Goal: Contribute content: Add original content to the website for others to see

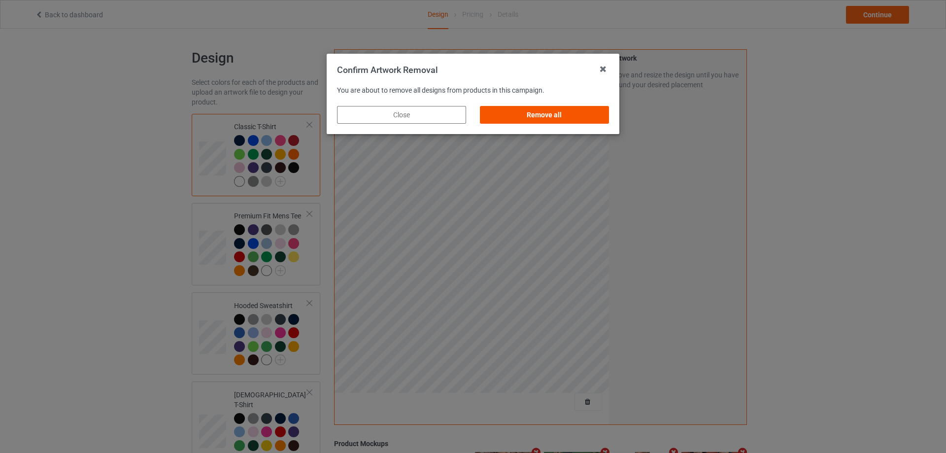
click at [580, 116] on div "Remove all" at bounding box center [544, 115] width 129 height 18
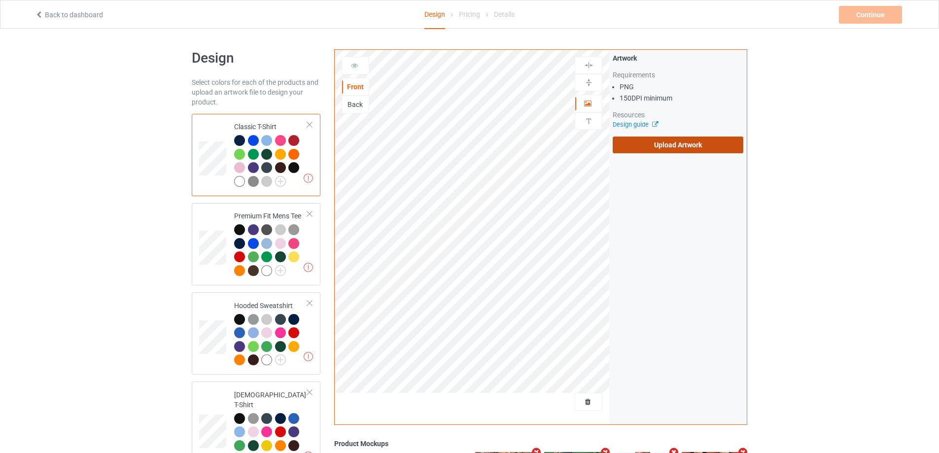
click at [662, 145] on label "Upload Artwork" at bounding box center [678, 145] width 131 height 17
click at [0, 0] on input "Upload Artwork" at bounding box center [0, 0] width 0 height 0
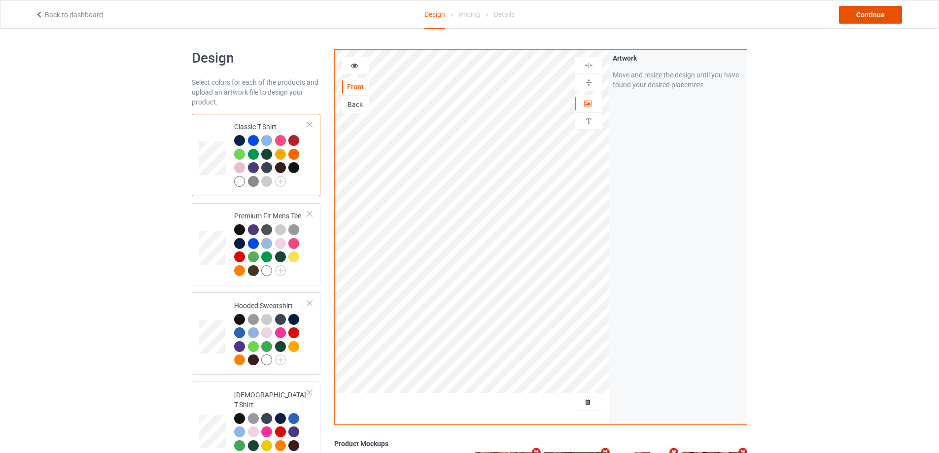
click at [858, 9] on div "Continue" at bounding box center [870, 15] width 63 height 18
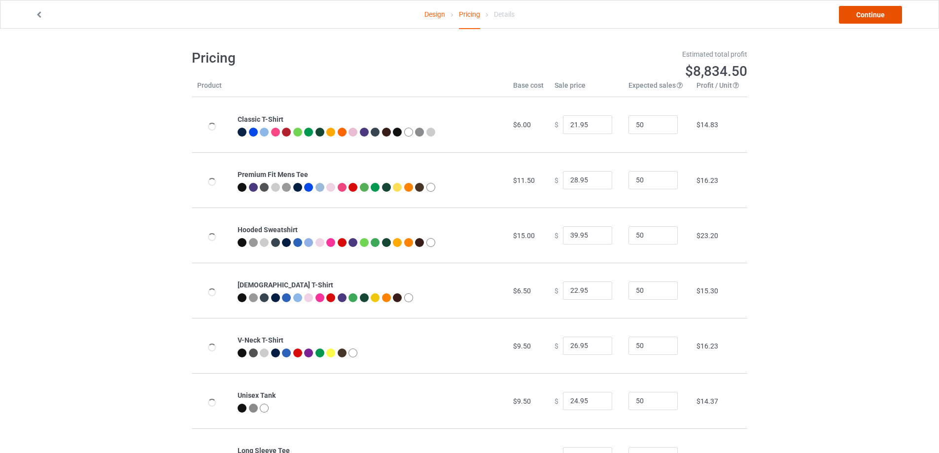
click at [867, 12] on link "Continue" at bounding box center [870, 15] width 63 height 18
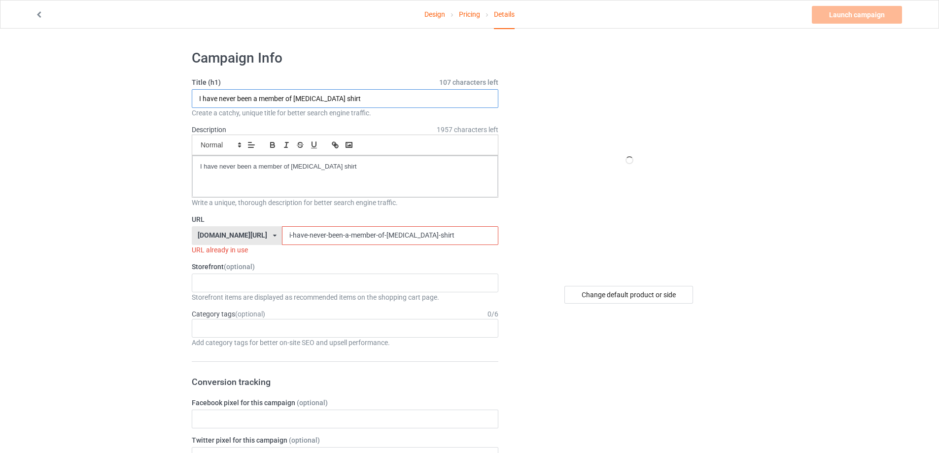
drag, startPoint x: 296, startPoint y: 103, endPoint x: 234, endPoint y: 160, distance: 84.1
paste input "Love Sucias El Sancho"
type input "I Love Sucias El Sancho shirt"
drag, startPoint x: 349, startPoint y: 169, endPoint x: 28, endPoint y: 174, distance: 321.4
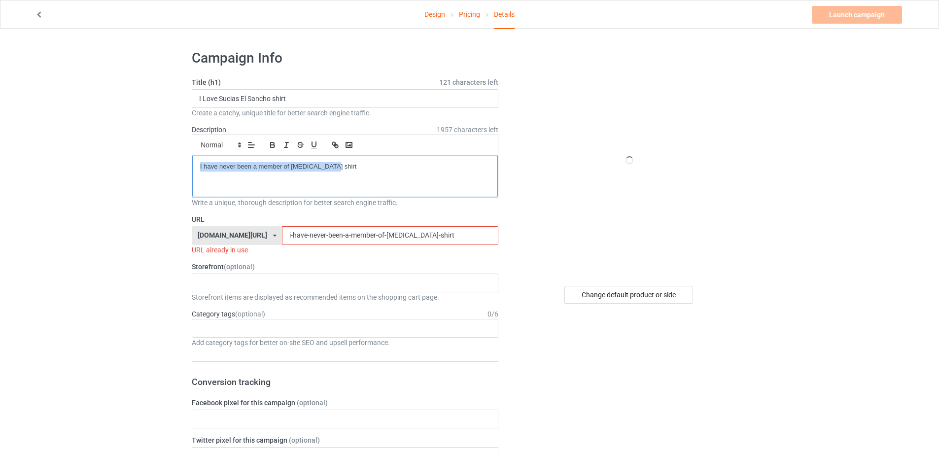
drag, startPoint x: 411, startPoint y: 237, endPoint x: 231, endPoint y: 245, distance: 180.1
paste input "love-sucias-el-[PERSON_NAME]"
type input "i-love-sucias-el-sancho-shirt"
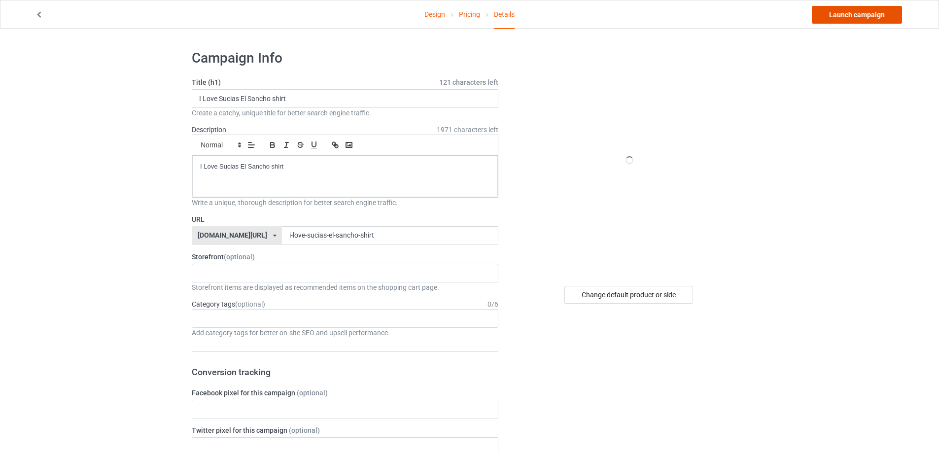
click at [887, 9] on link "Launch campaign" at bounding box center [857, 15] width 90 height 18
